Goal: Information Seeking & Learning: Learn about a topic

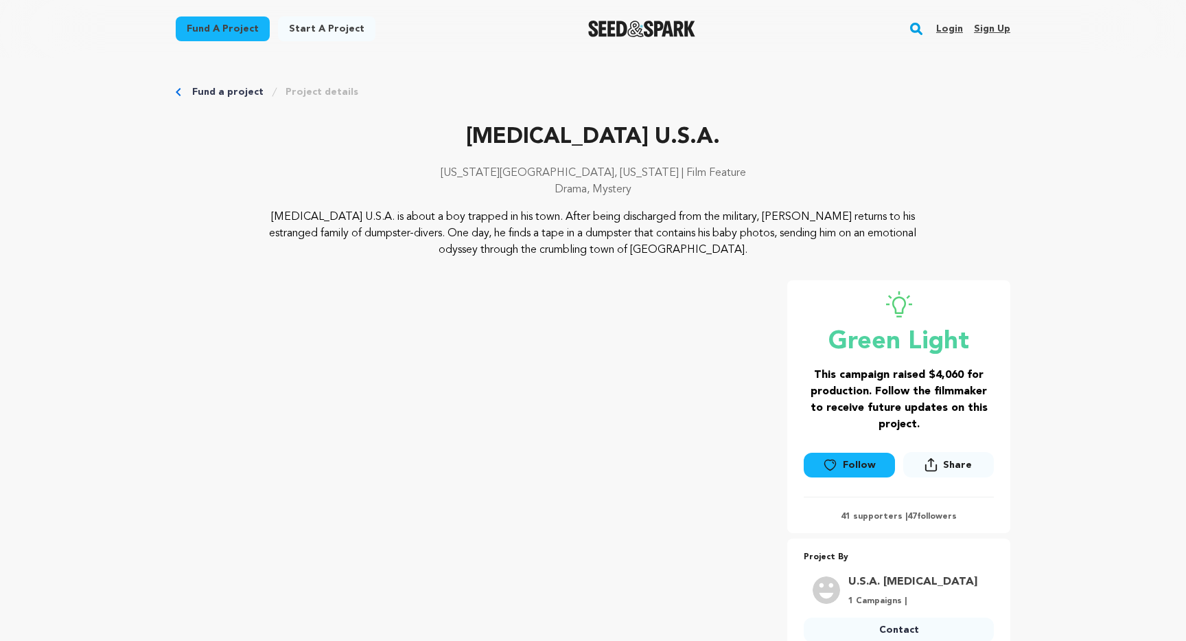
drag, startPoint x: 282, startPoint y: 216, endPoint x: 777, endPoint y: 243, distance: 495.7
click at [777, 243] on p "[MEDICAL_DATA] U.S.A. is about a boy trapped in his town. After being discharge…" at bounding box center [594, 233] width 668 height 49
copy p "[MEDICAL_DATA] U.S.A. is about a boy trapped in his town. After being discharge…"
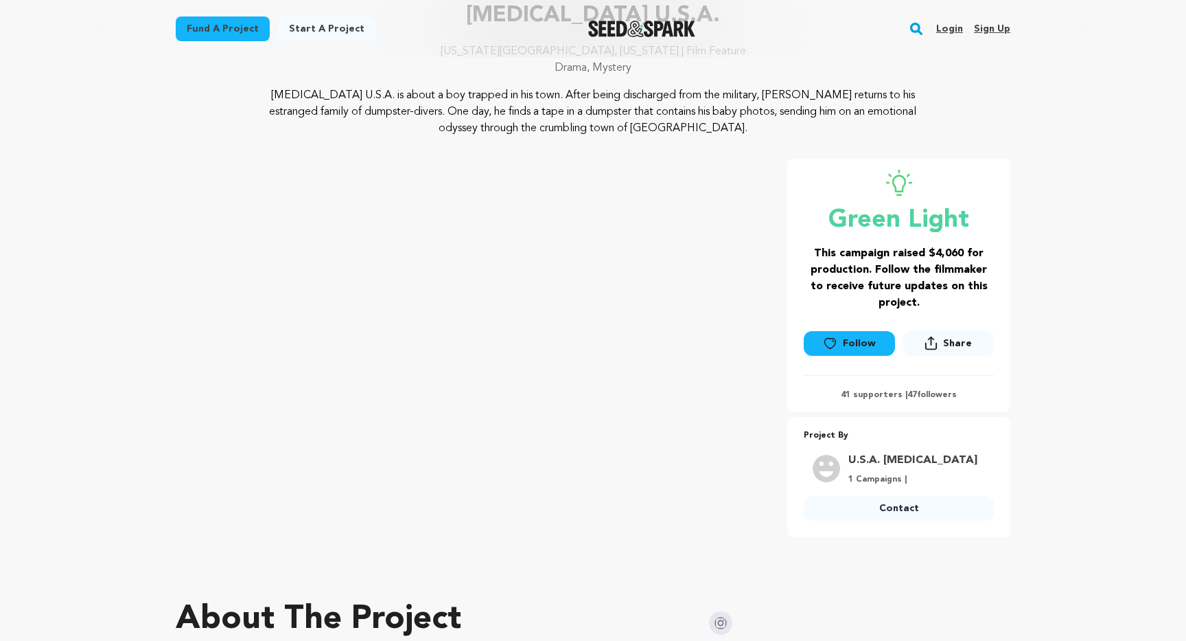
scroll to position [562, 0]
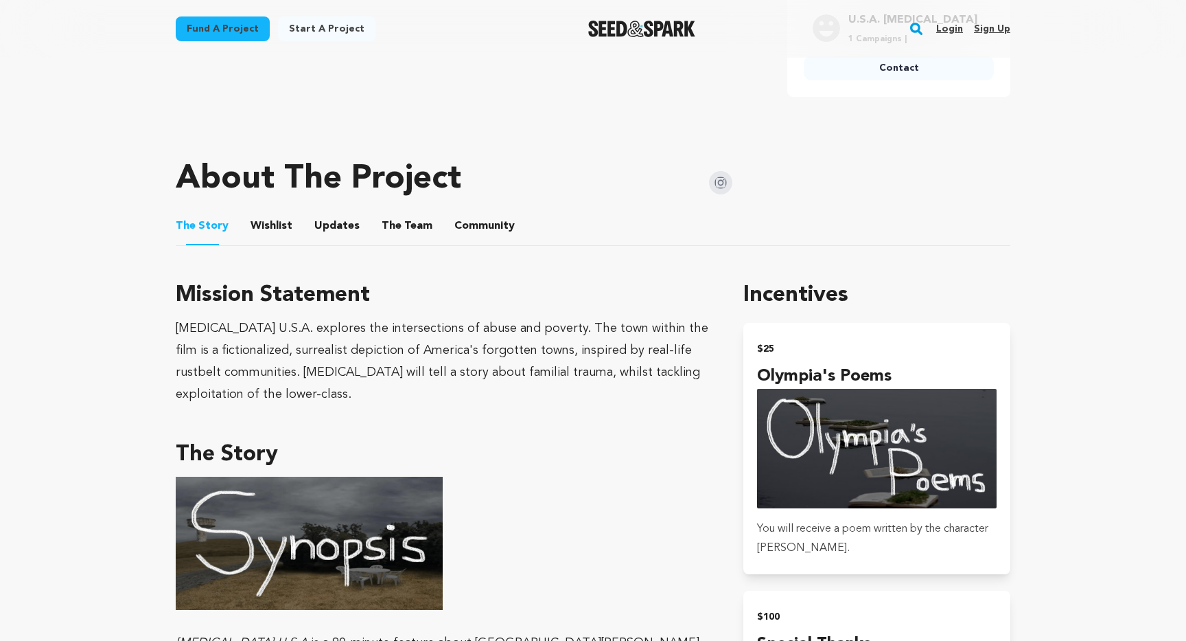
click at [553, 366] on div "[MEDICAL_DATA] U.S.A. explores the intersections of abuse and poverty. The town…" at bounding box center [443, 361] width 535 height 88
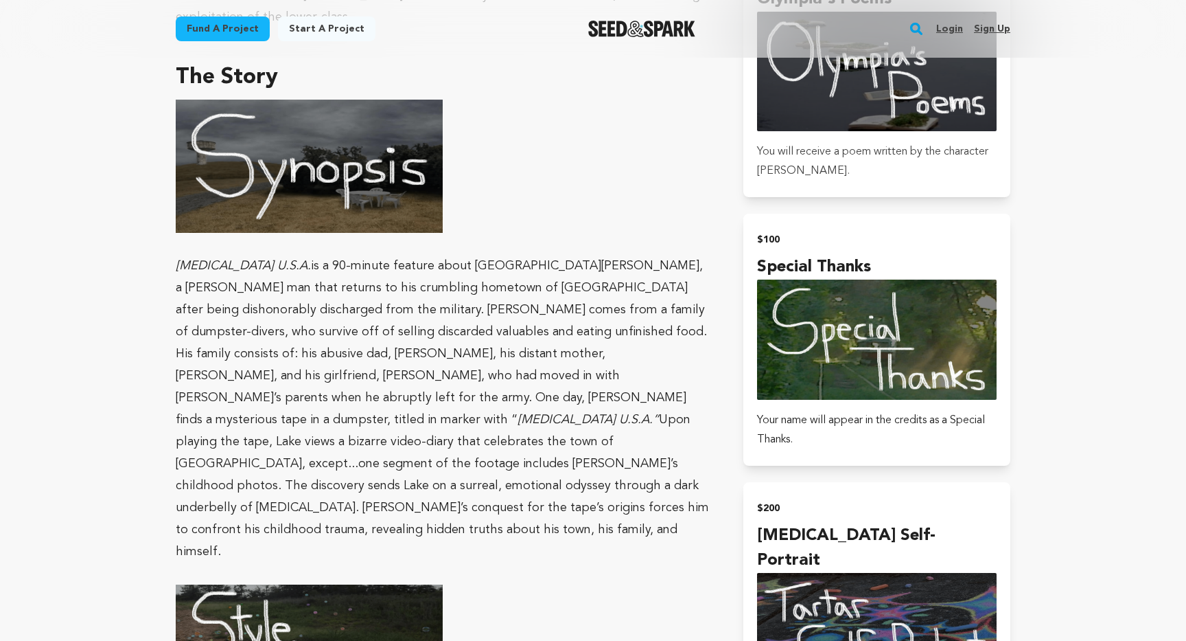
scroll to position [770, 0]
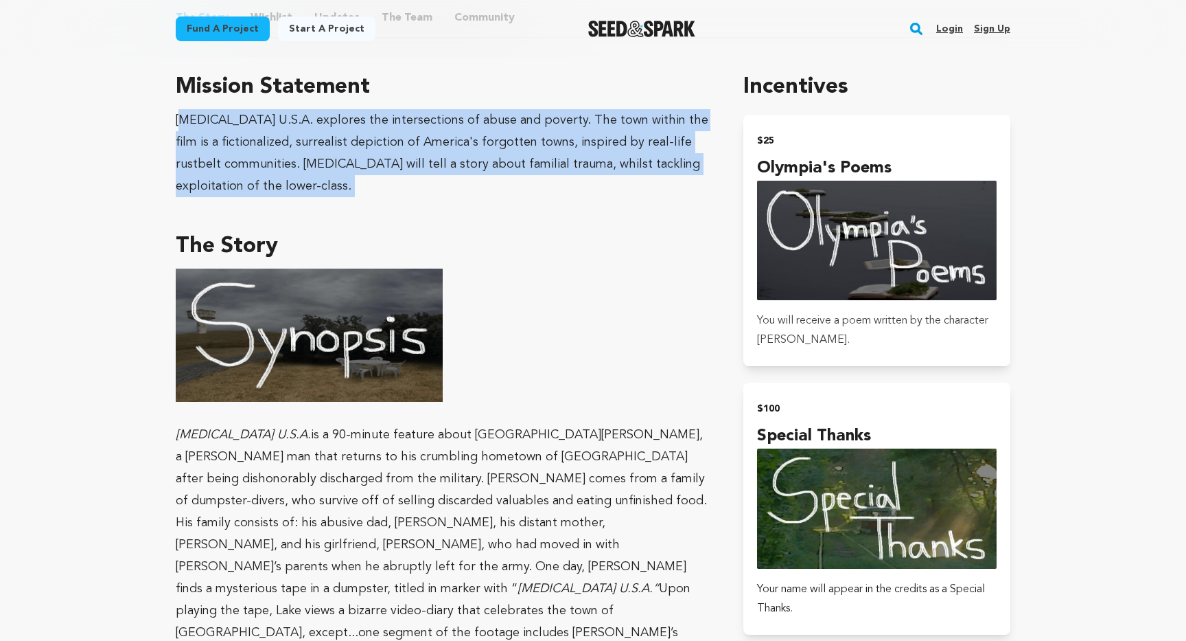
drag, startPoint x: 179, startPoint y: 117, endPoint x: 273, endPoint y: 212, distance: 133.5
copy div "artar U.S.A. explores the intersections of abuse and poverty. The town within t…"
drag, startPoint x: 176, startPoint y: 117, endPoint x: 286, endPoint y: 216, distance: 147.8
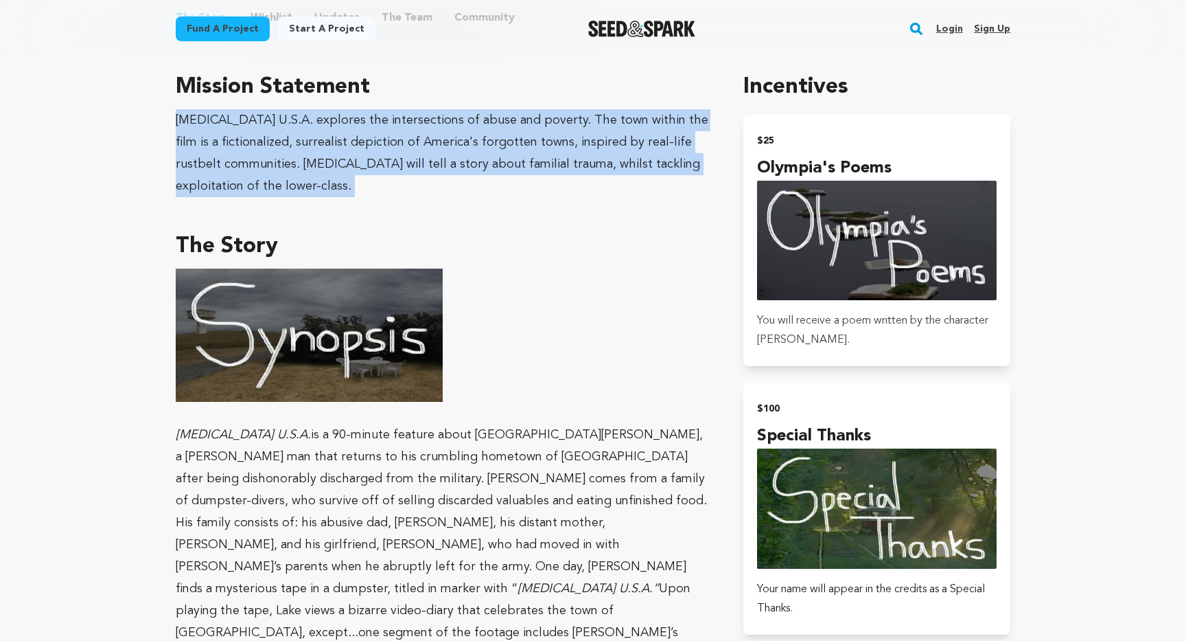
copy div "[MEDICAL_DATA] U.S.A. explores the intersections of abuse and poverty. The town…"
